Goal: Task Accomplishment & Management: Manage account settings

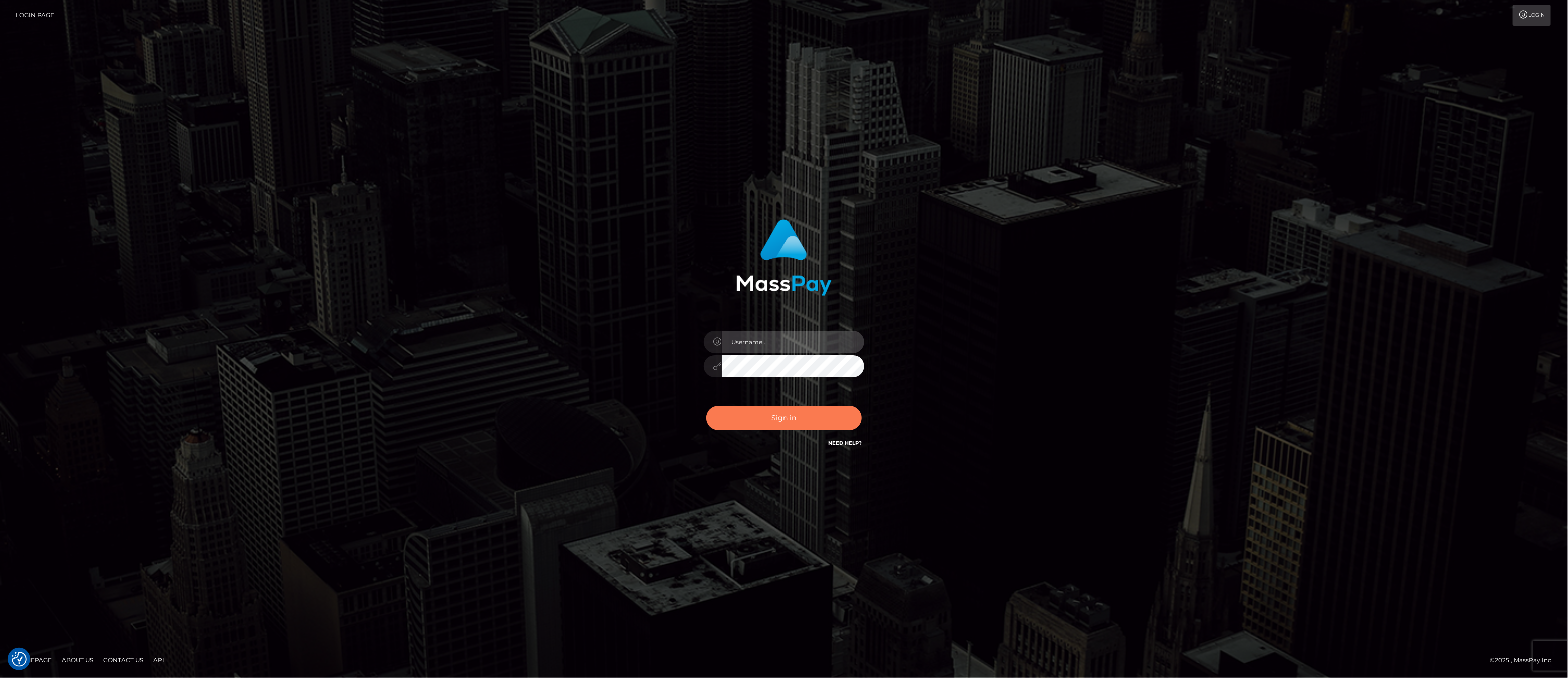
type input "ashbil"
click at [753, 415] on button "Sign in" at bounding box center [784, 418] width 155 height 25
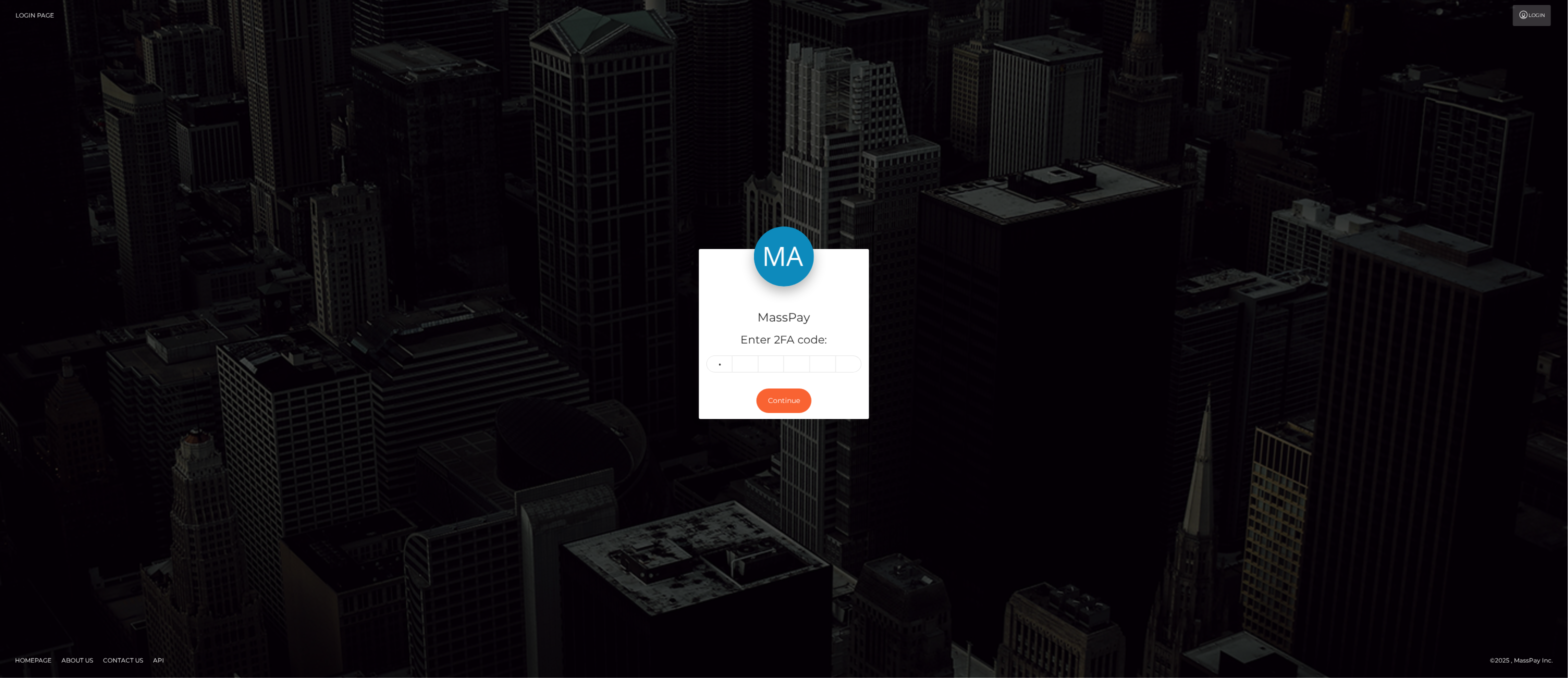
type input "9"
type input "3"
type input "9"
type input "0"
type input "2"
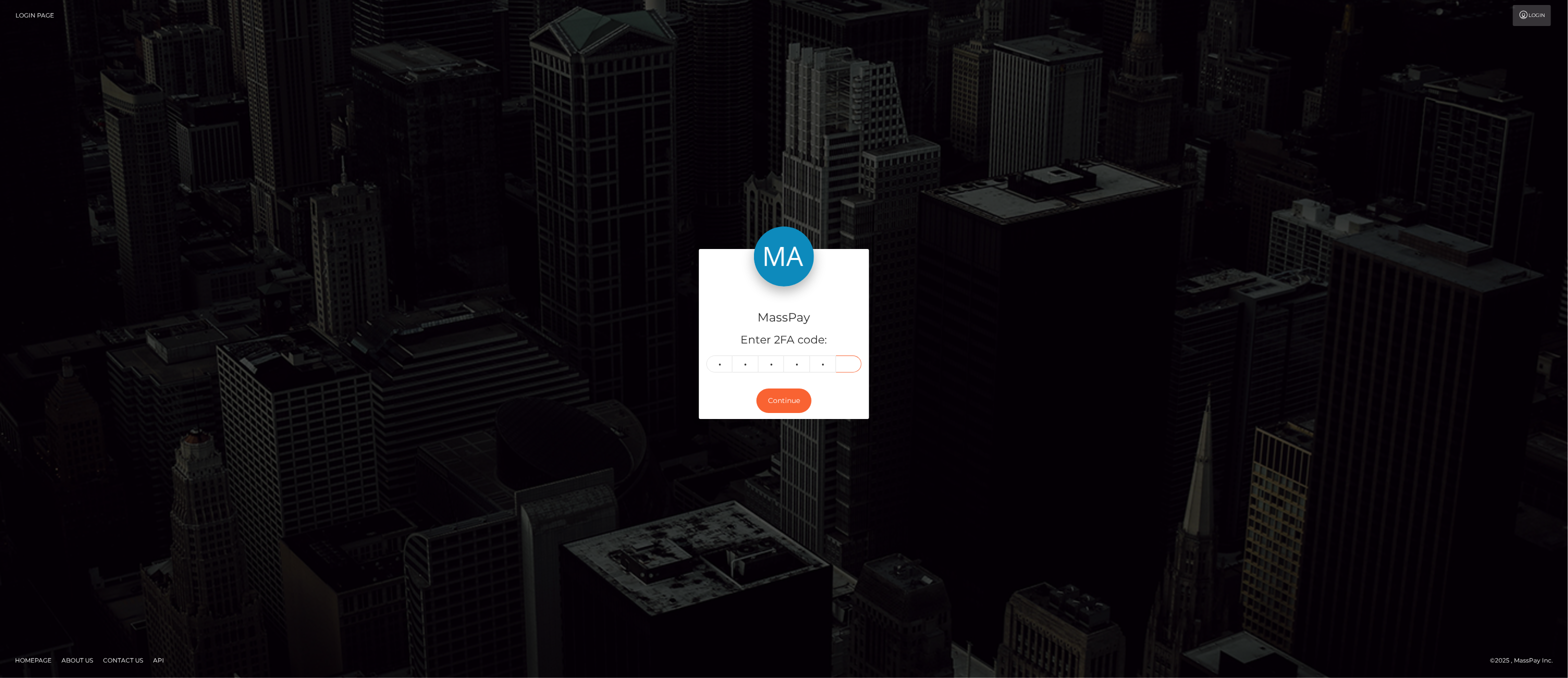
type input "5"
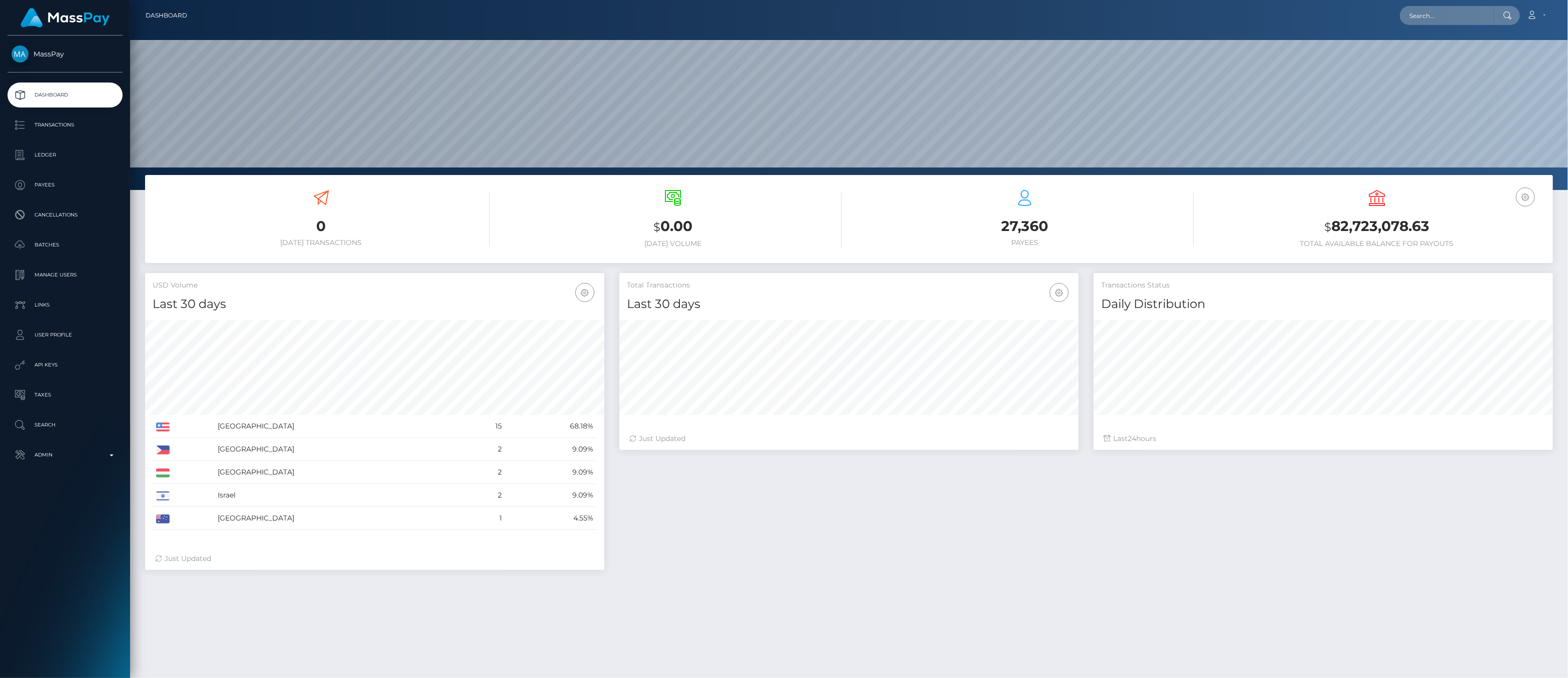
scroll to position [177, 459]
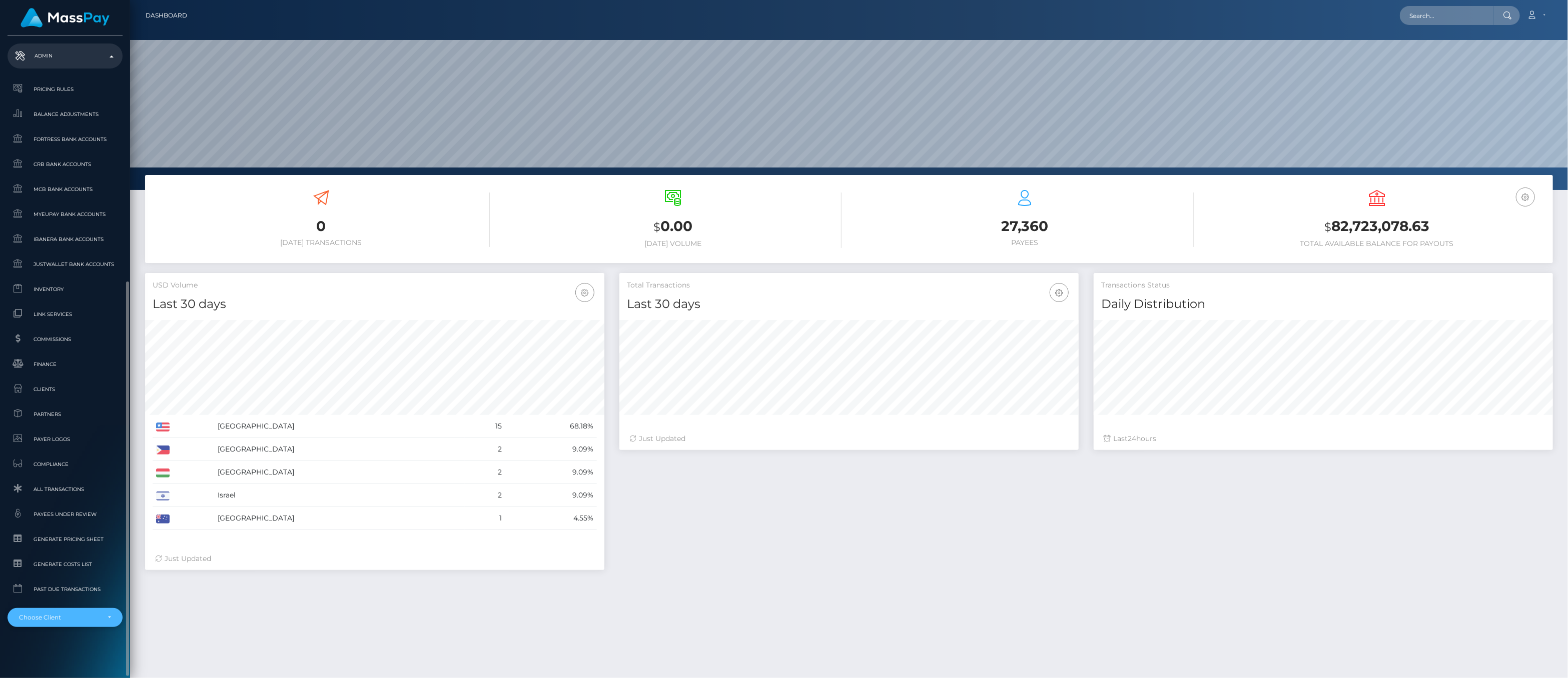
click at [111, 616] on div "Choose Client" at bounding box center [65, 617] width 115 height 19
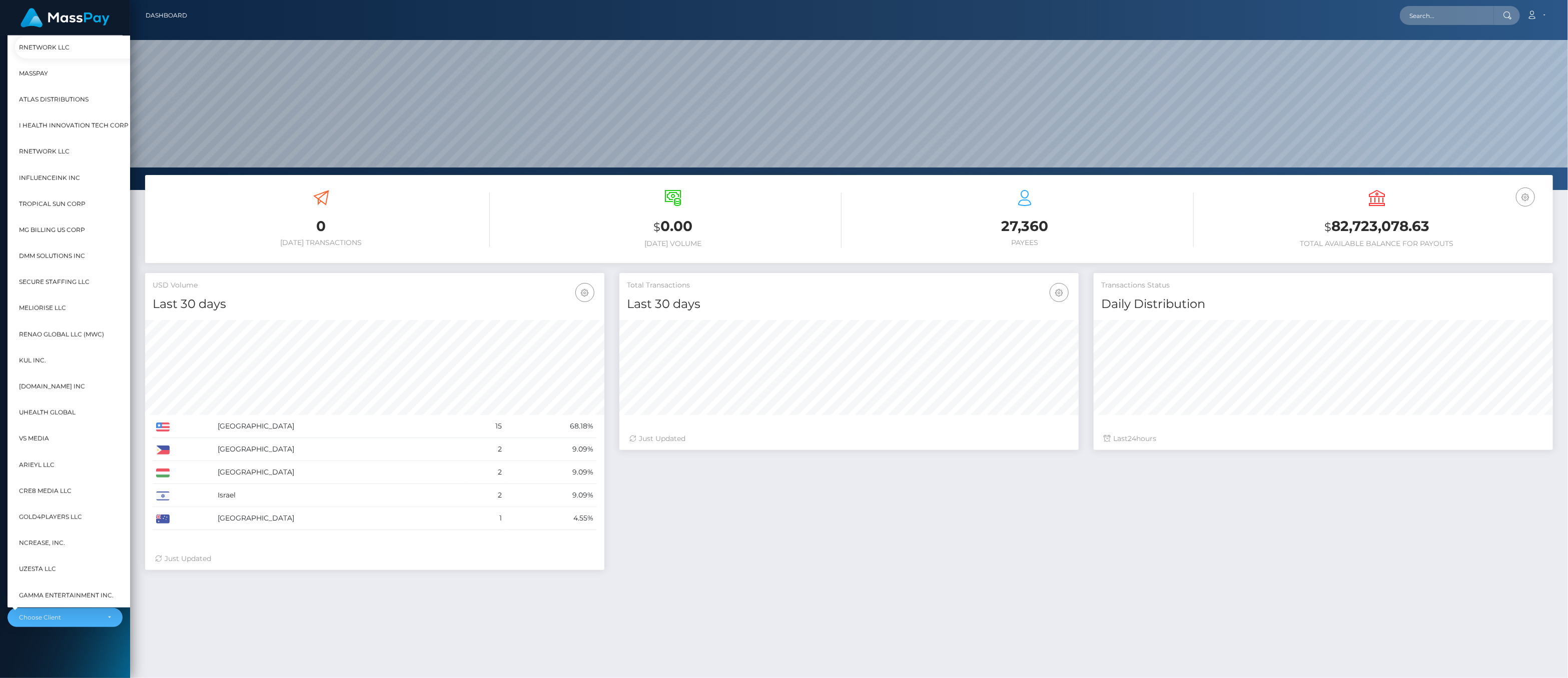
scroll to position [66, 12]
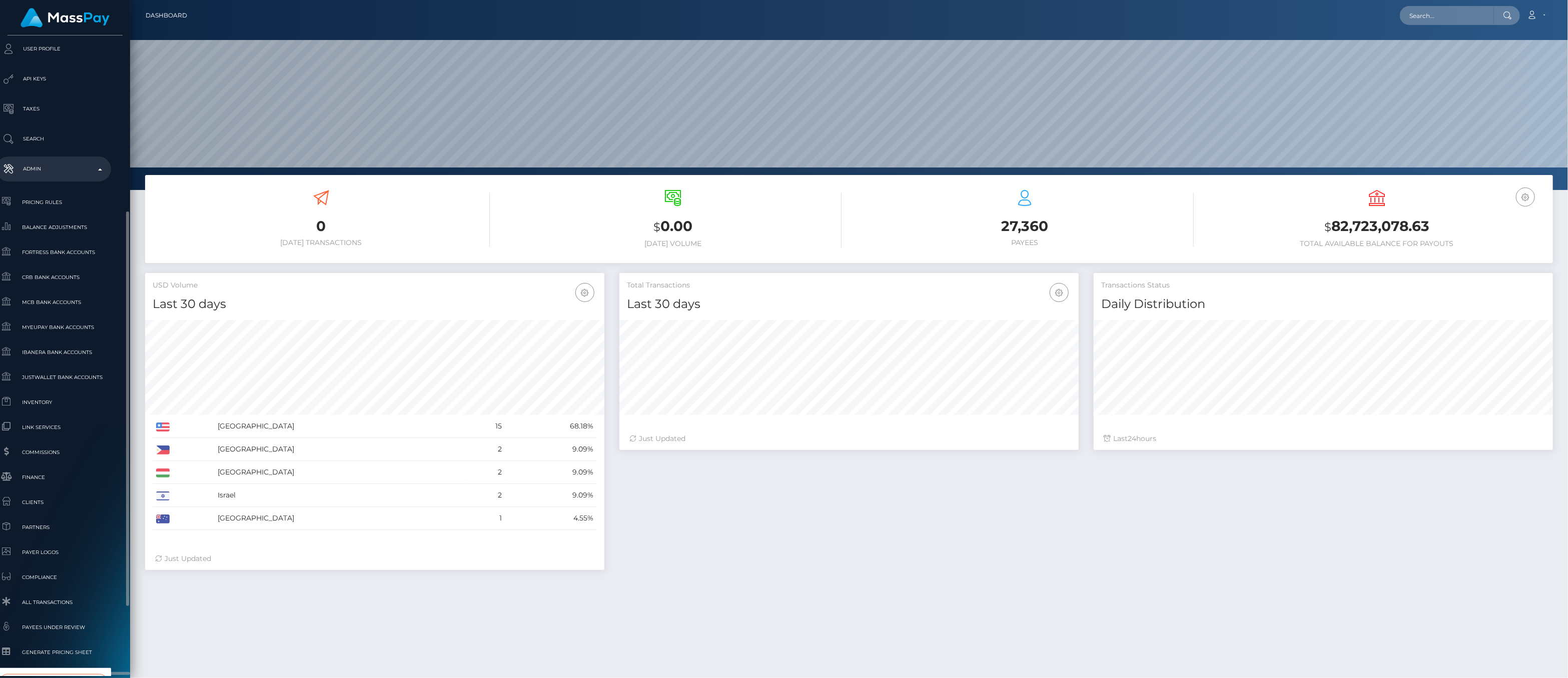
type input "whop"
select select "338"
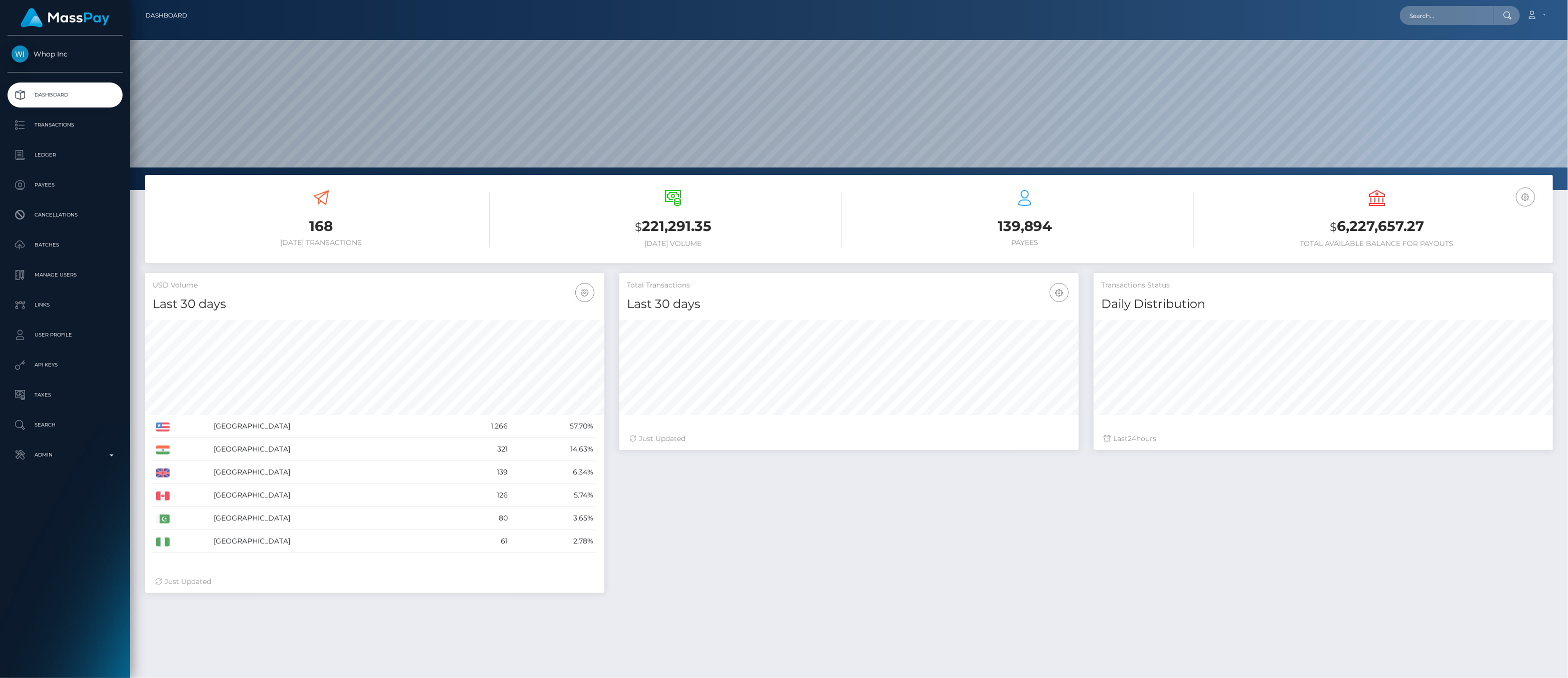
scroll to position [177, 459]
